Goal: Transaction & Acquisition: Purchase product/service

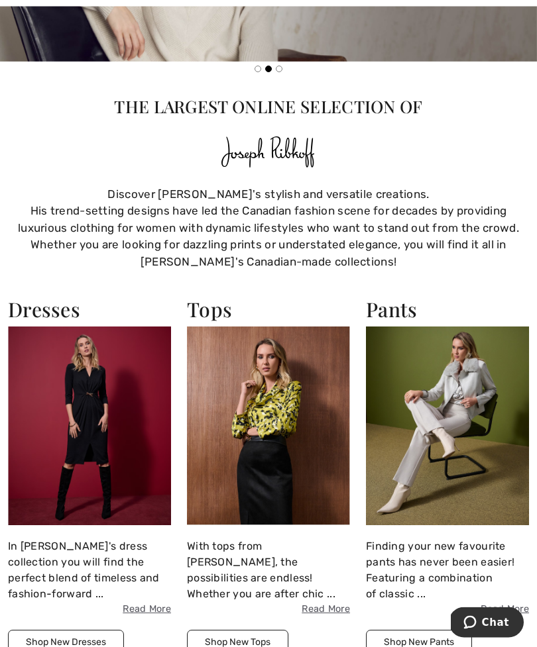
scroll to position [494, 0]
click at [235, 630] on button "Shop New Tops" at bounding box center [237, 642] width 101 height 25
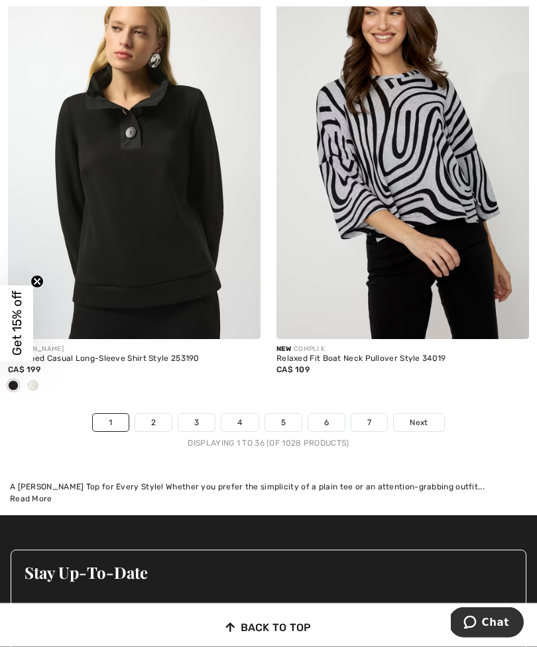
scroll to position [8024, 0]
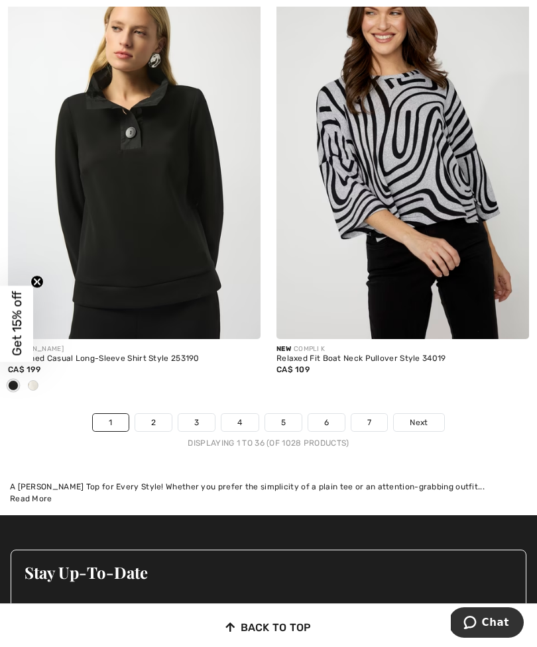
click at [151, 414] on link "2" at bounding box center [153, 422] width 36 height 17
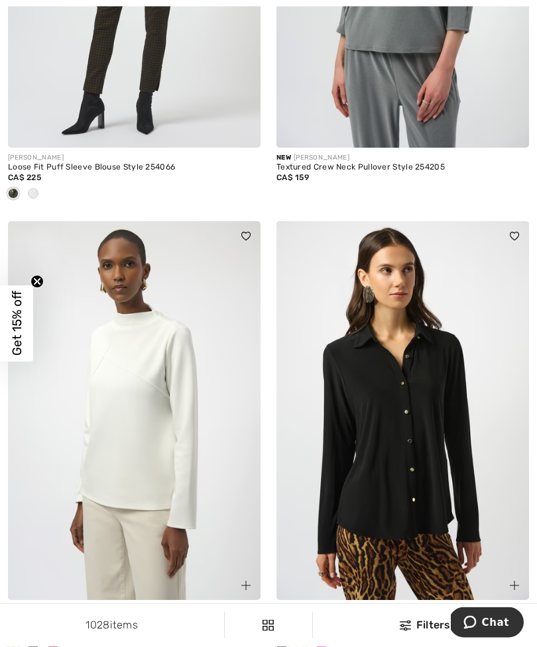
scroll to position [382, 0]
click at [135, 445] on img at bounding box center [134, 410] width 253 height 379
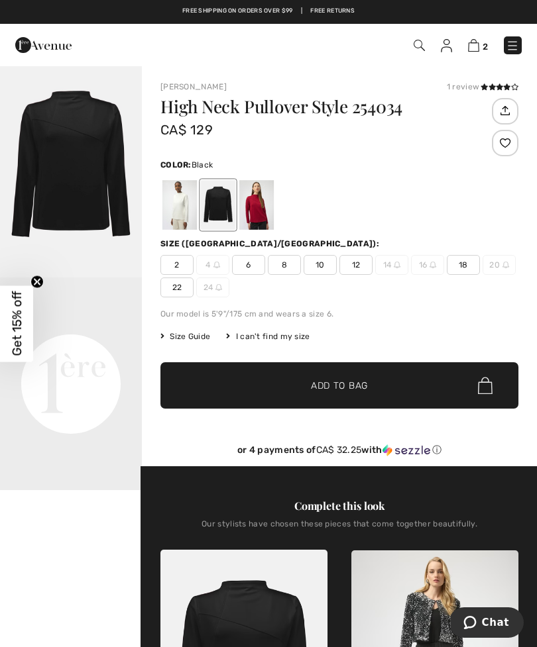
click at [184, 207] on div at bounding box center [179, 205] width 34 height 50
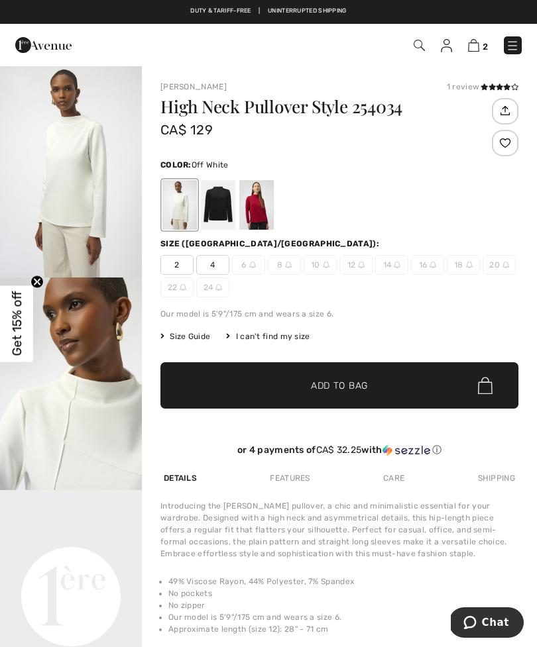
click at [222, 207] on div at bounding box center [218, 205] width 34 height 50
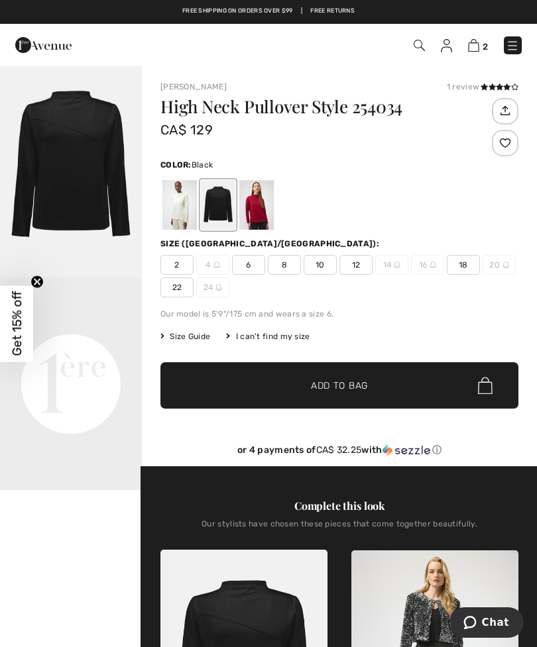
click at [267, 203] on div at bounding box center [256, 205] width 34 height 50
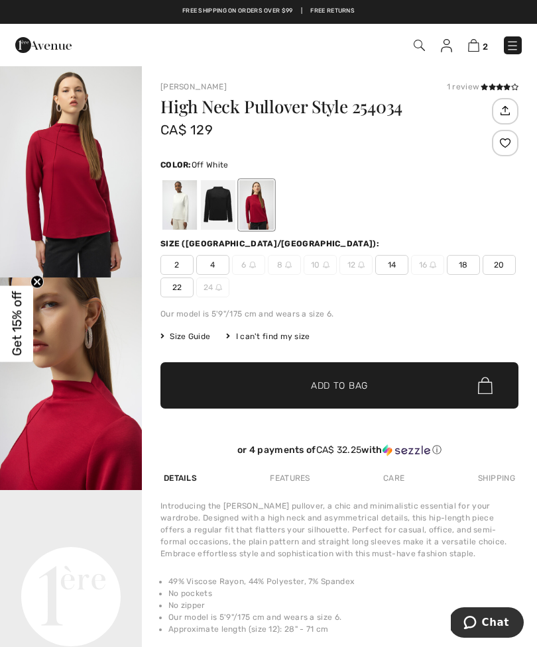
click at [186, 205] on div at bounding box center [179, 205] width 34 height 50
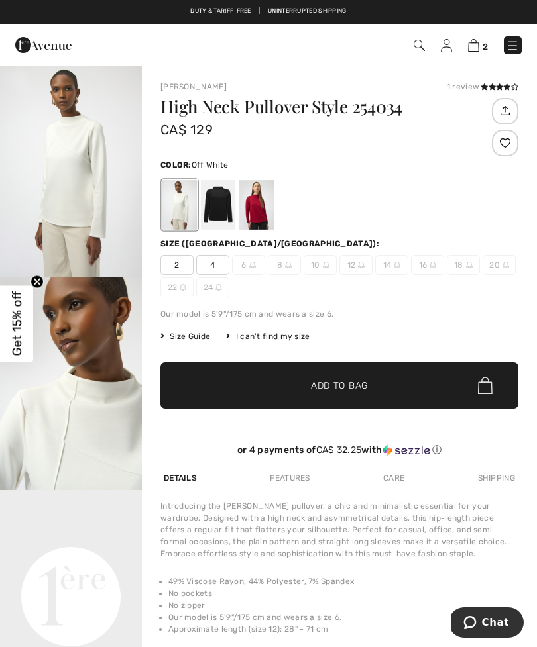
click at [478, 46] on img at bounding box center [473, 45] width 11 height 13
